Goal: Transaction & Acquisition: Purchase product/service

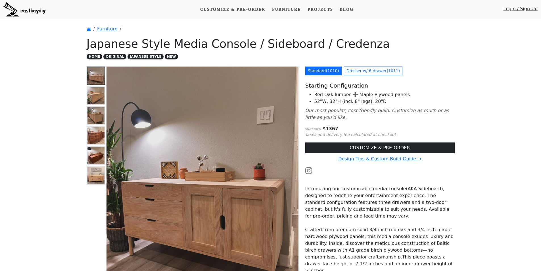
click at [97, 137] on img at bounding box center [95, 135] width 17 height 17
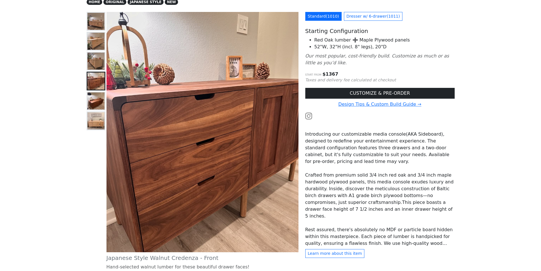
scroll to position [28, 0]
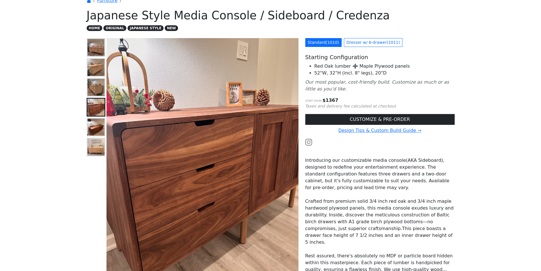
click at [91, 147] on img at bounding box center [95, 146] width 17 height 17
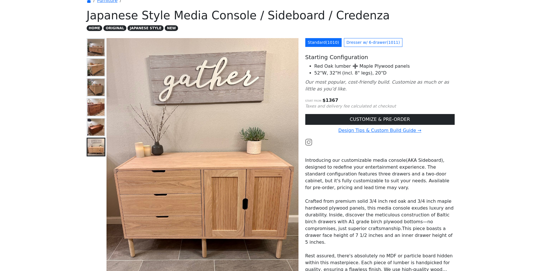
click at [92, 126] on img at bounding box center [95, 126] width 17 height 17
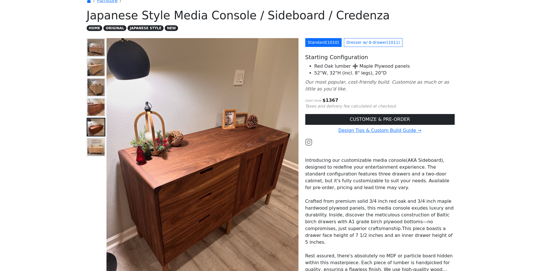
click at [95, 105] on img at bounding box center [95, 107] width 17 height 17
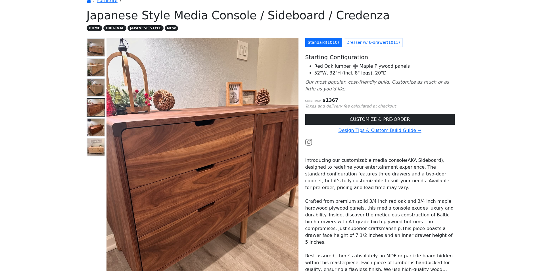
click at [94, 85] on img at bounding box center [95, 87] width 17 height 17
